Goal: Information Seeking & Learning: Learn about a topic

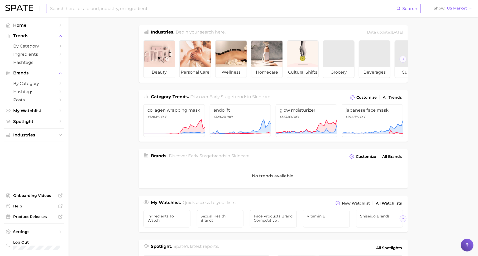
click at [122, 8] on input at bounding box center [223, 8] width 347 height 9
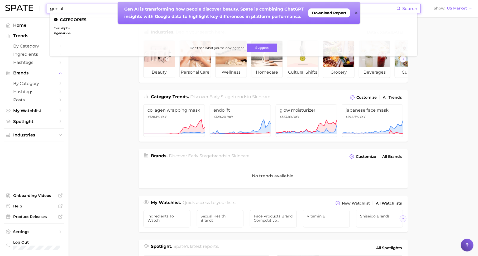
type input "gen al"
click at [356, 12] on icon at bounding box center [356, 13] width 3 height 3
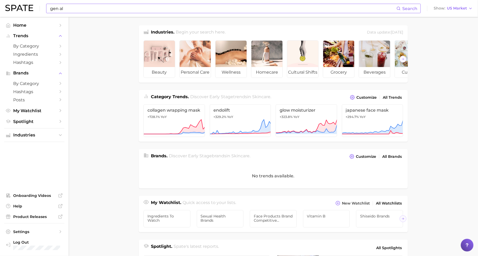
click at [169, 10] on input "gen al" at bounding box center [223, 8] width 347 height 9
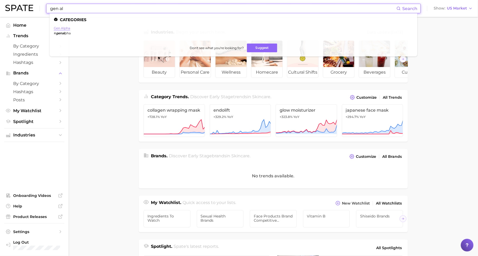
click at [66, 29] on link "gen alpha" at bounding box center [62, 28] width 16 height 4
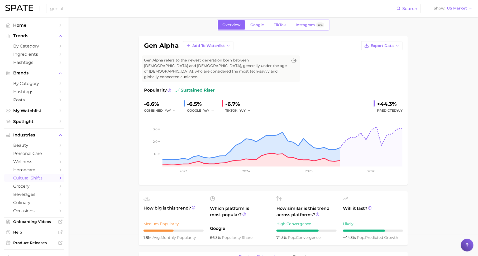
scroll to position [7, 0]
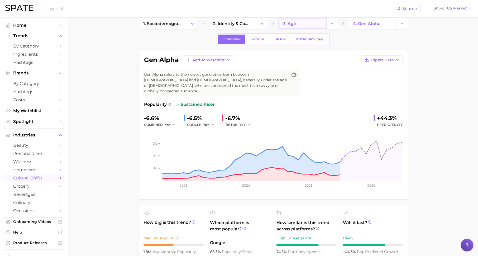
click at [317, 23] on link "3. age" at bounding box center [302, 23] width 48 height 11
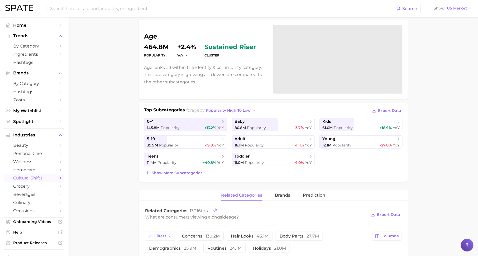
scroll to position [37, 0]
click at [243, 110] on span "popularity high to low" at bounding box center [228, 110] width 45 height 4
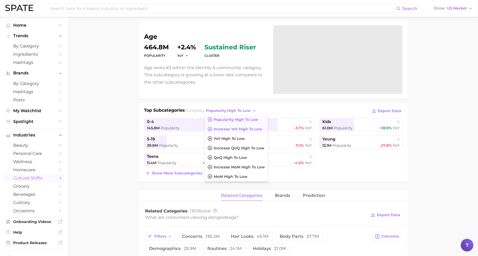
click at [244, 127] on span "Increase YoY high to low" at bounding box center [238, 129] width 49 height 4
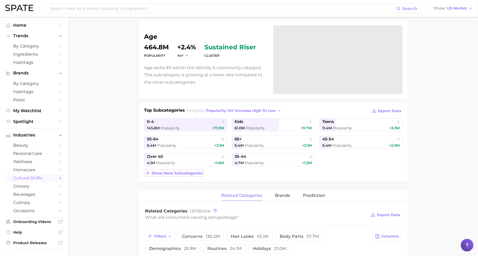
click at [177, 172] on span "Show more subcategories" at bounding box center [177, 173] width 51 height 4
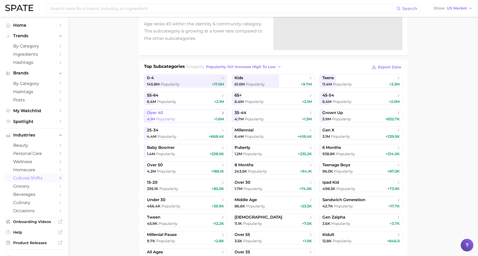
scroll to position [0, 0]
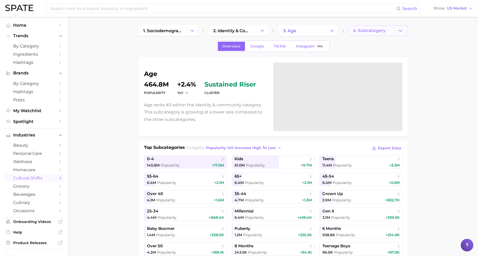
click at [371, 30] on span "4. Subcategory" at bounding box center [369, 30] width 33 height 5
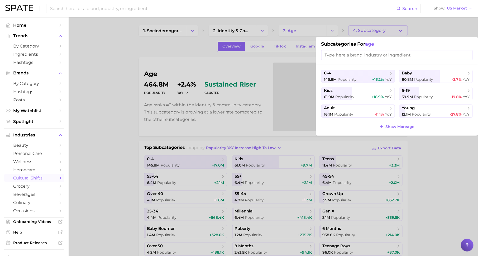
click at [361, 52] on input "search" at bounding box center [396, 55] width 151 height 10
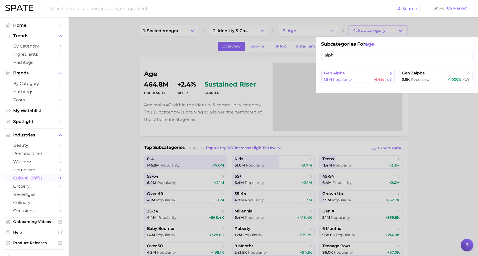
type input "alph"
click at [346, 74] on span "gen alpha" at bounding box center [356, 73] width 64 height 5
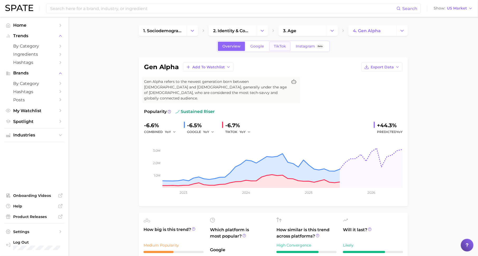
click at [278, 46] on span "TikTok" at bounding box center [280, 46] width 12 height 4
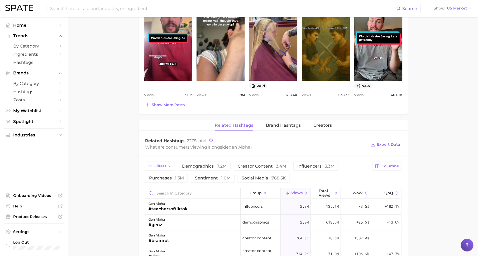
scroll to position [382, 0]
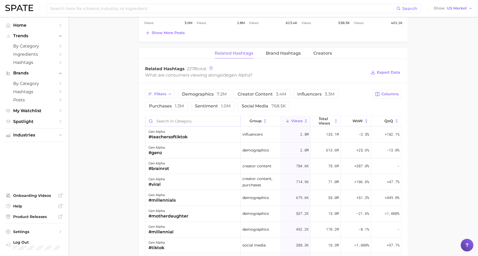
click at [203, 116] on input "Search in category" at bounding box center [192, 121] width 95 height 10
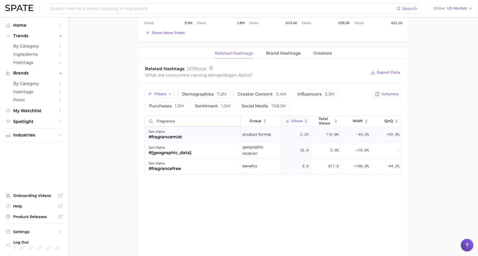
type input "fragrance"
click at [176, 134] on div "#fragrancemist" at bounding box center [164, 137] width 33 height 6
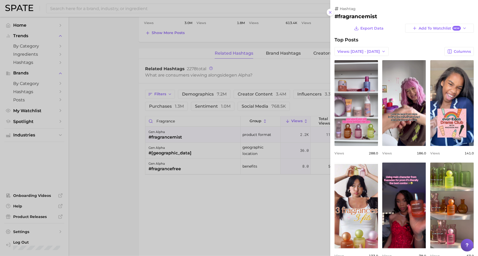
scroll to position [0, 0]
click at [176, 144] on div at bounding box center [239, 128] width 478 height 256
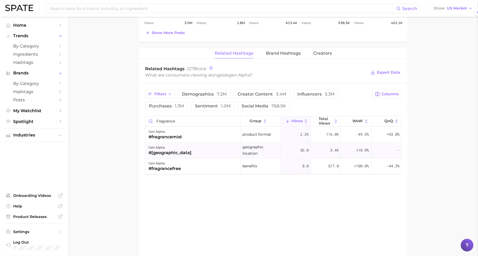
click at [161, 150] on div "#[GEOGRAPHIC_DATA]" at bounding box center [169, 153] width 43 height 6
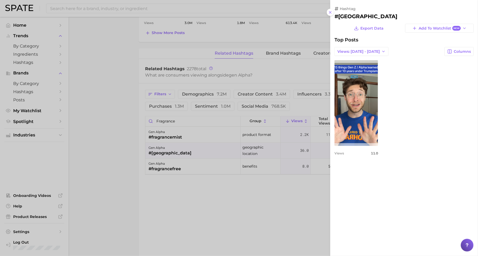
click at [178, 156] on div at bounding box center [239, 128] width 478 height 256
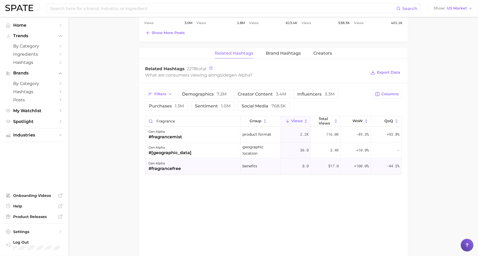
click at [172, 160] on div "gen alpha" at bounding box center [164, 163] width 32 height 6
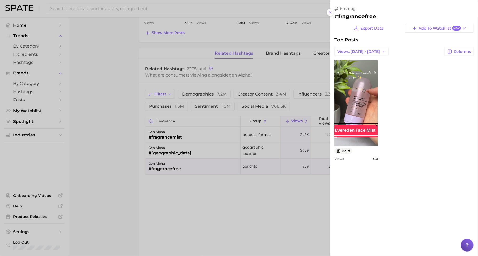
click at [189, 126] on div at bounding box center [239, 128] width 478 height 256
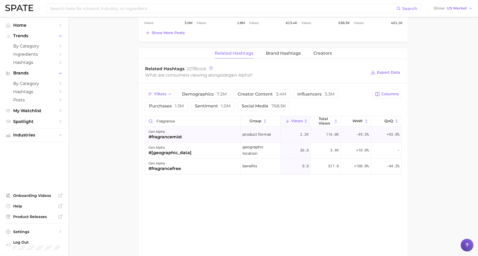
click at [172, 134] on div "#fragrancemist" at bounding box center [164, 137] width 33 height 6
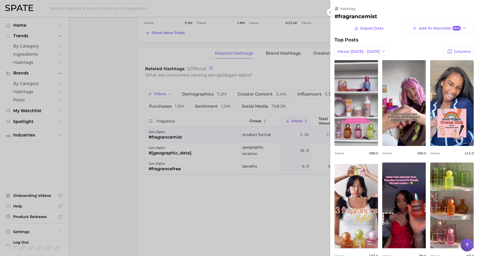
click at [271, 128] on div at bounding box center [239, 128] width 478 height 256
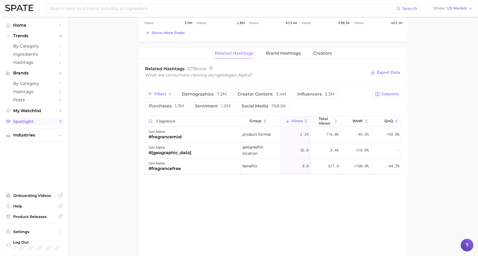
click at [54, 119] on link "Spotlight" at bounding box center [34, 121] width 60 height 8
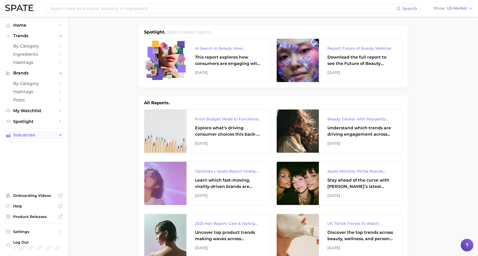
click at [61, 136] on polyline "Sidebar" at bounding box center [60, 134] width 2 height 1
